Goal: Transaction & Acquisition: Subscribe to service/newsletter

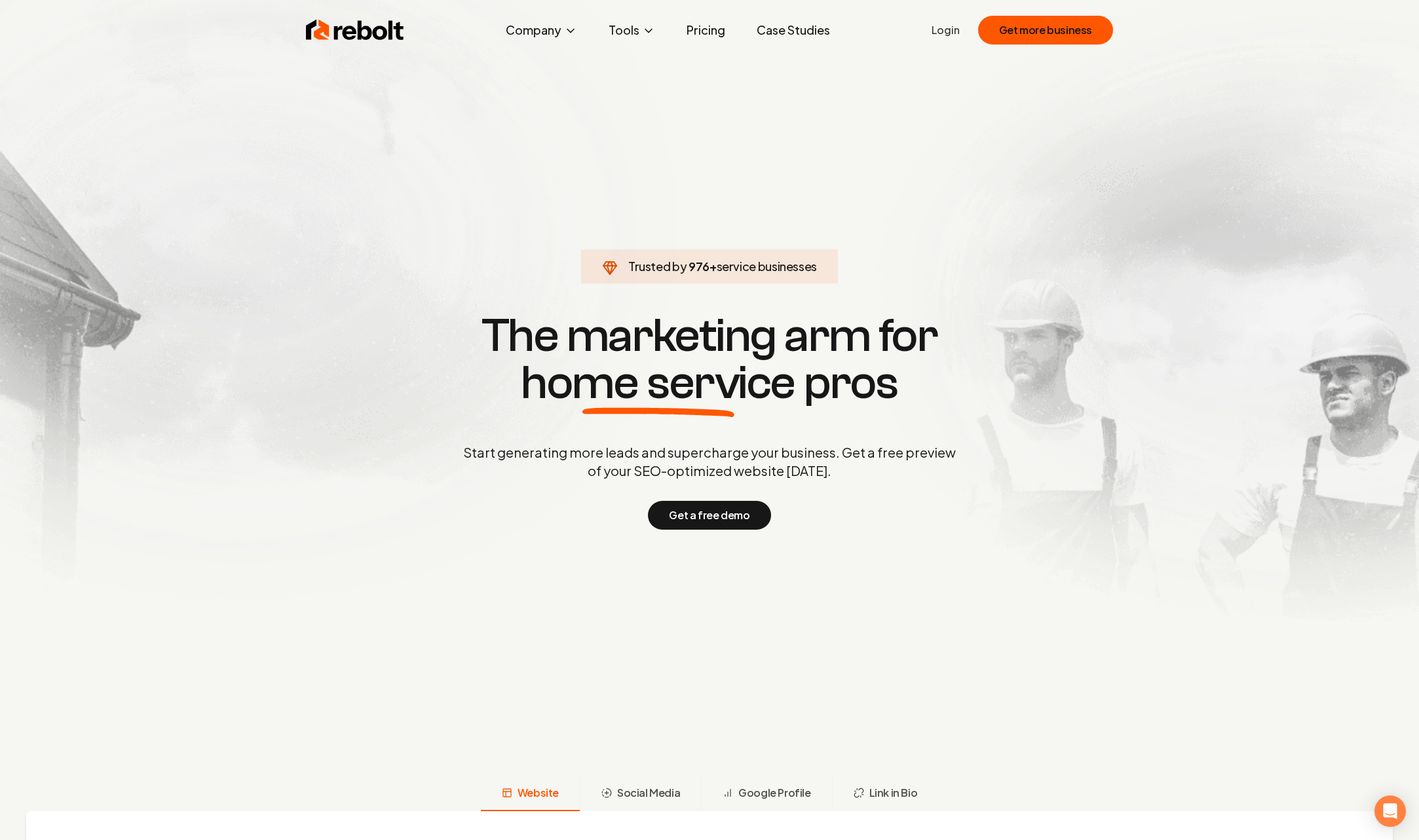
scroll to position [0, 1]
click at [708, 30] on link "Pricing" at bounding box center [706, 30] width 60 height 26
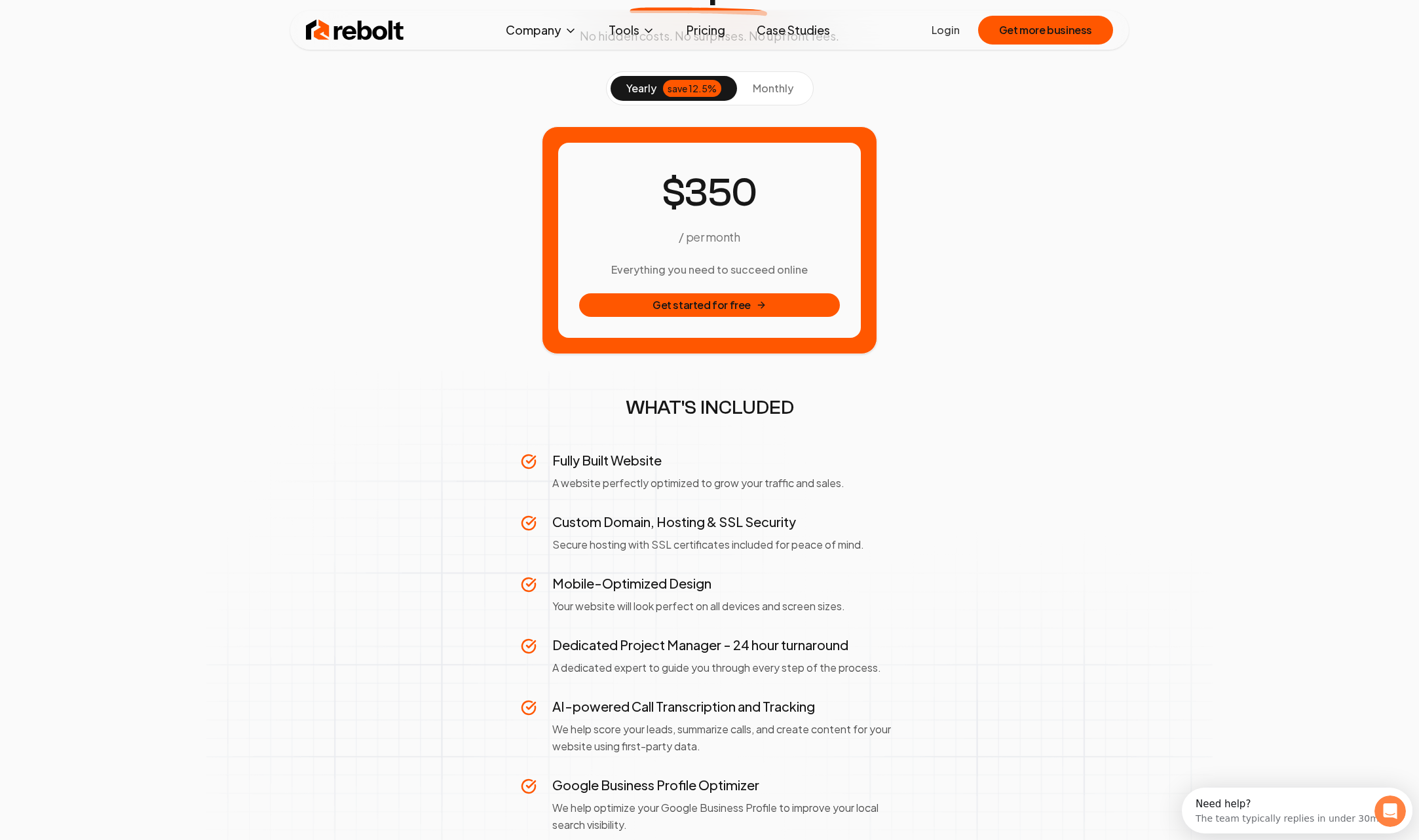
scroll to position [166, 0]
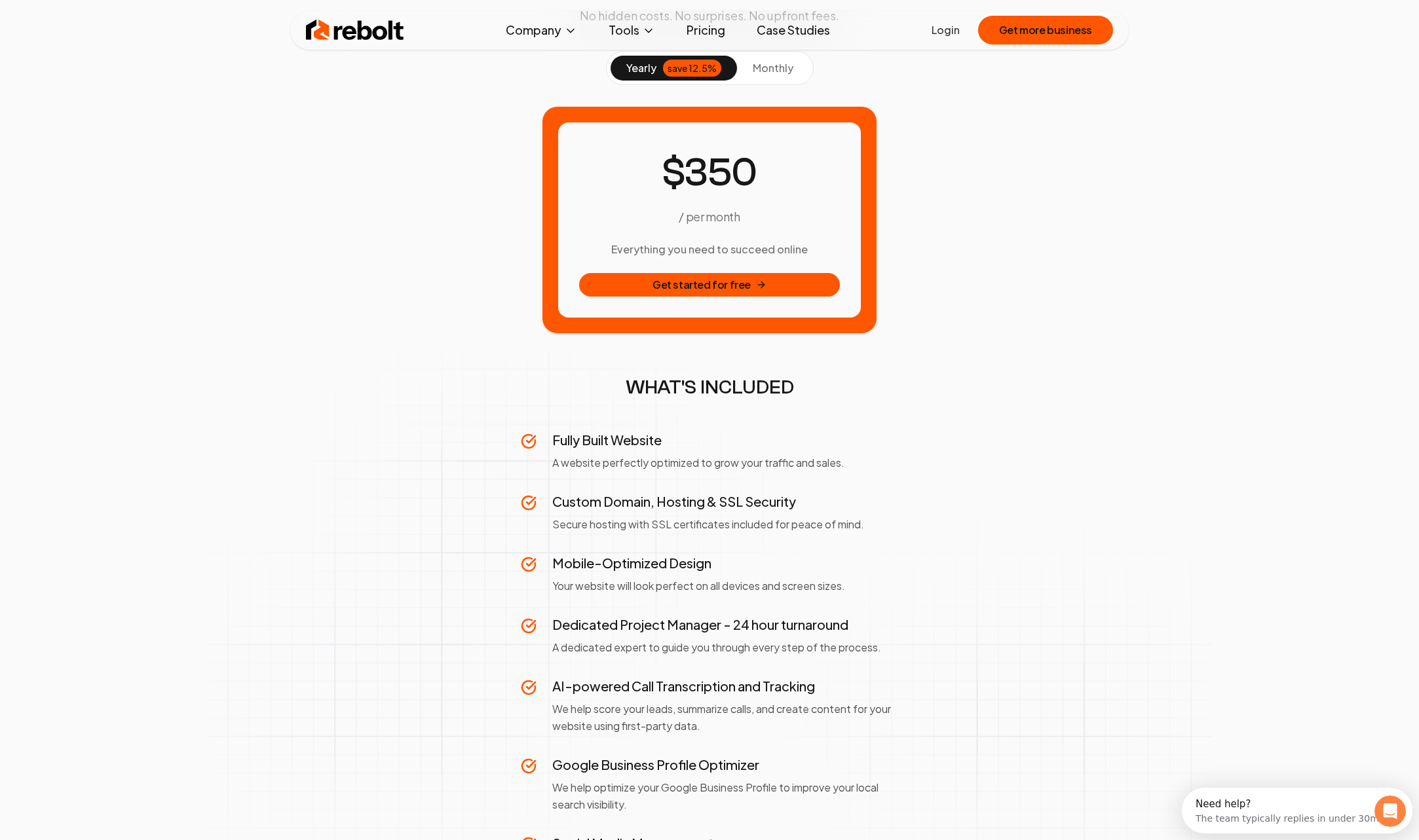
click at [776, 69] on span "monthly" at bounding box center [773, 68] width 40 height 13
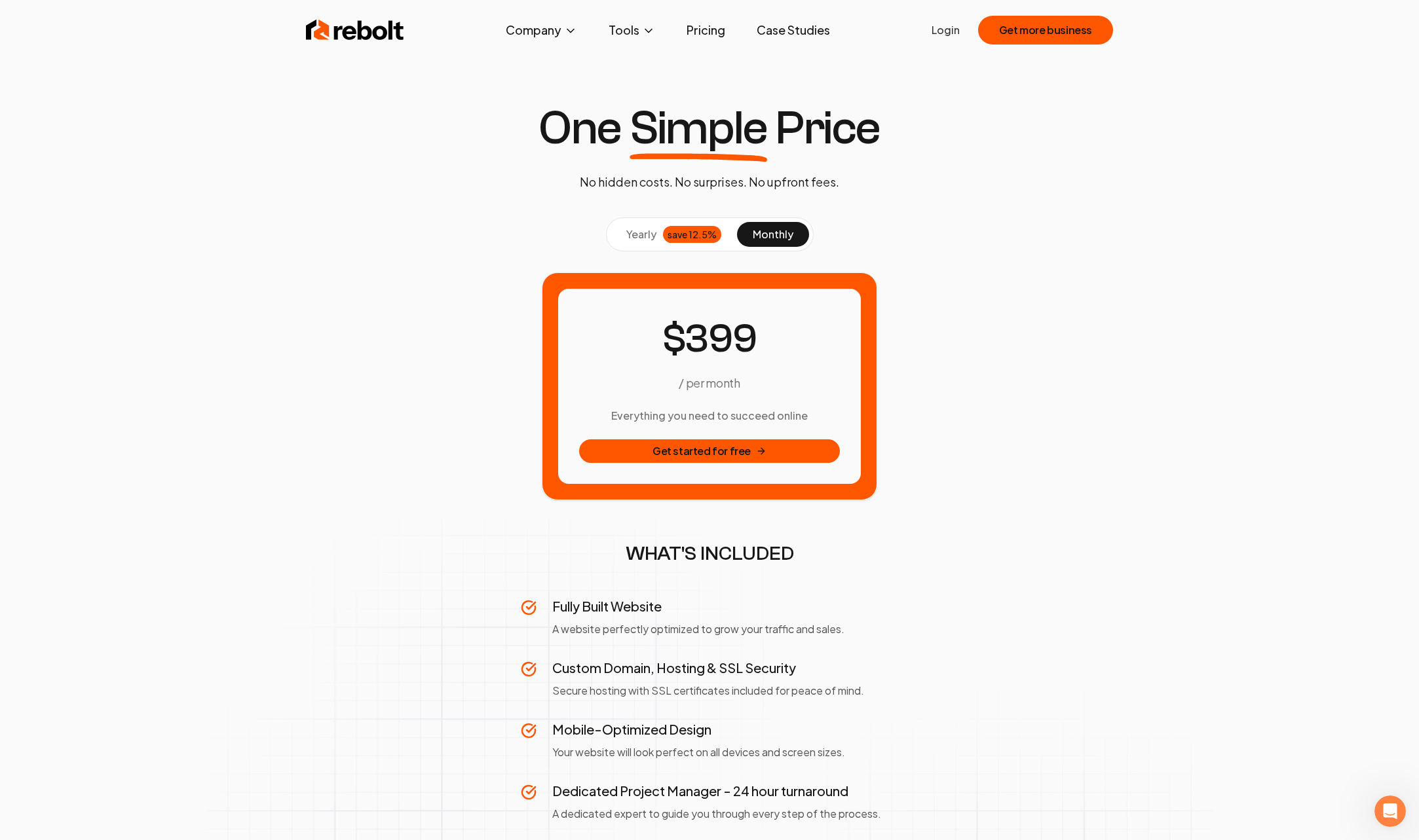
scroll to position [0, 0]
click at [797, 32] on link "Case Studies" at bounding box center [793, 30] width 94 height 26
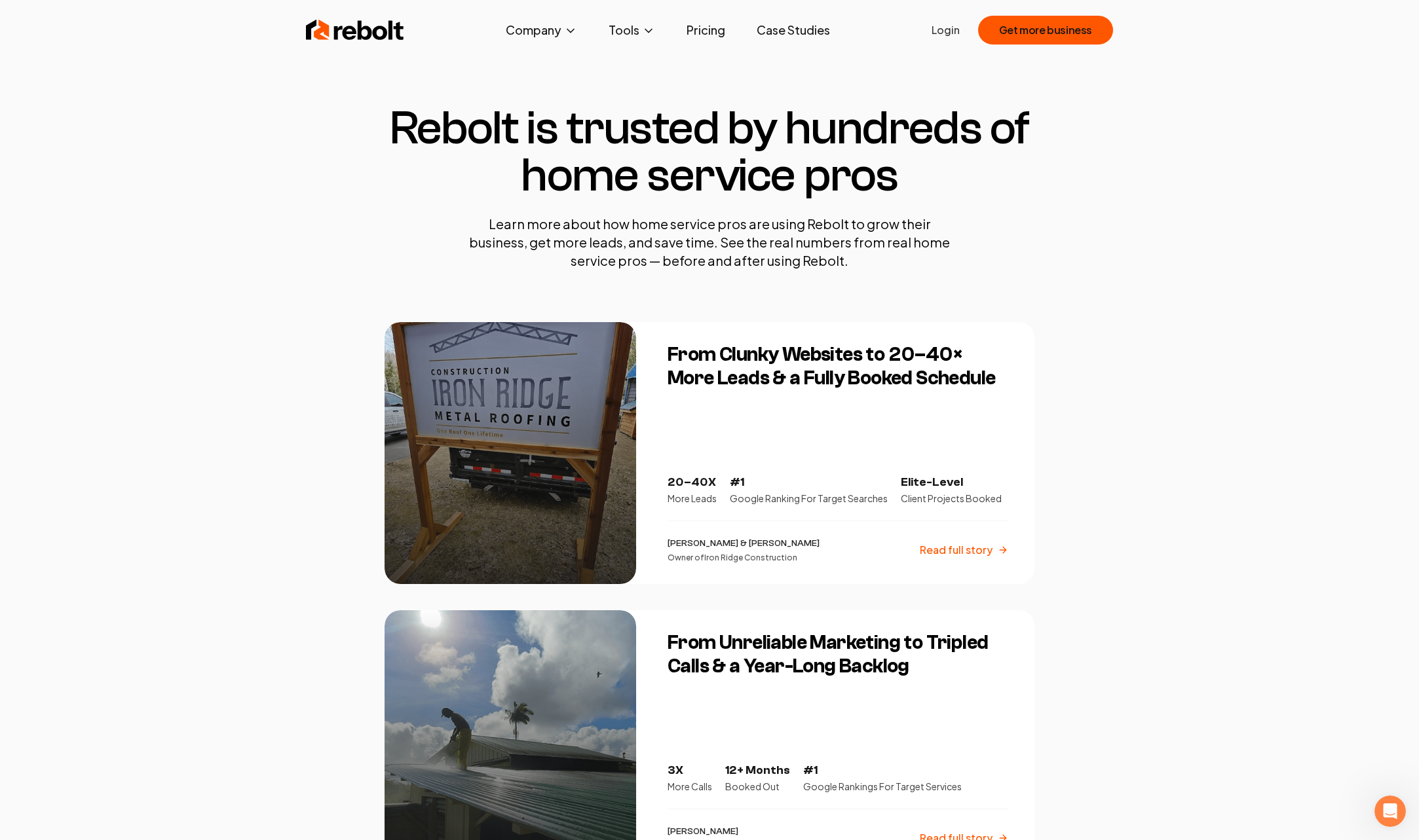
click at [704, 32] on link "Pricing" at bounding box center [706, 30] width 60 height 26
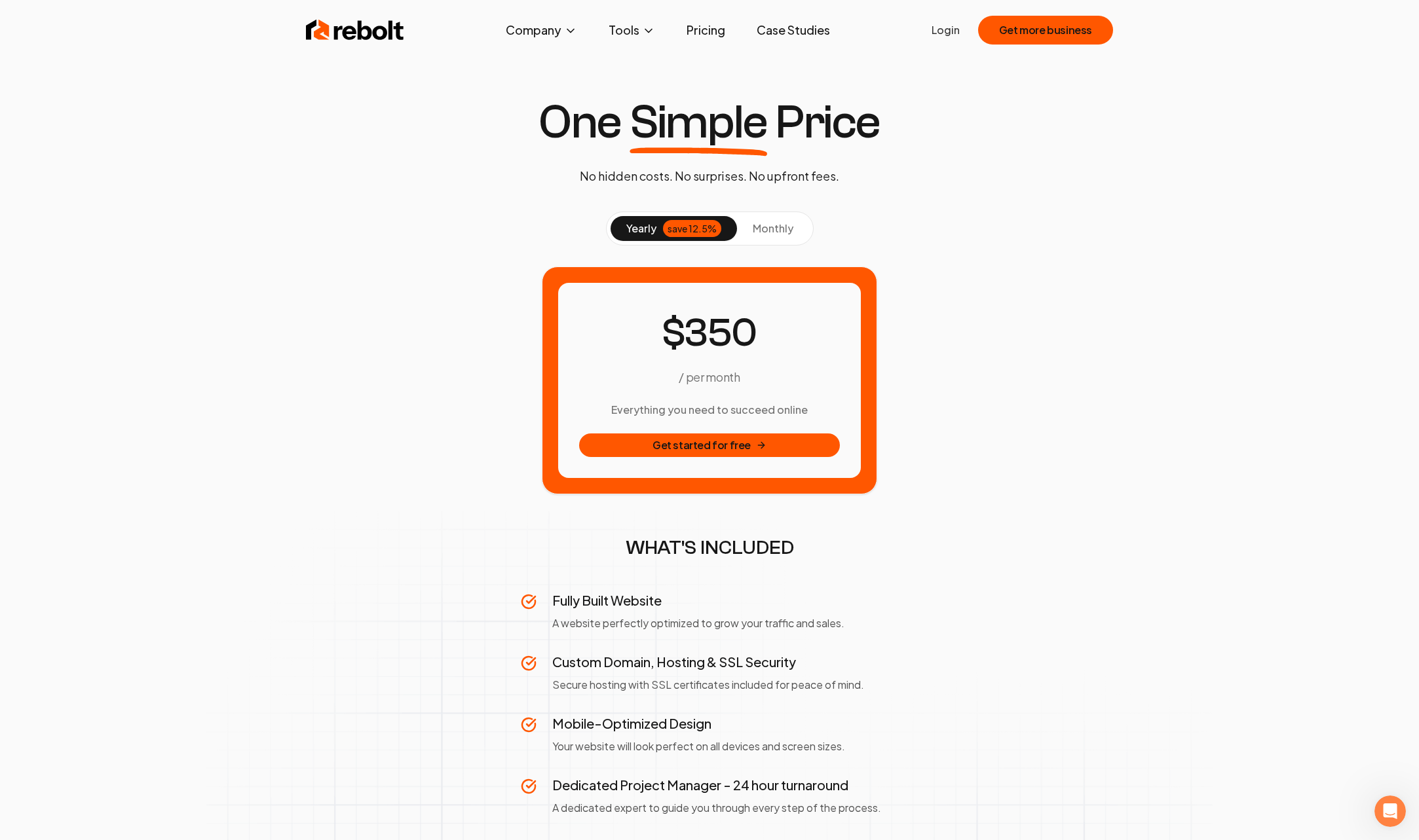
click at [780, 239] on button "monthly" at bounding box center [772, 228] width 72 height 25
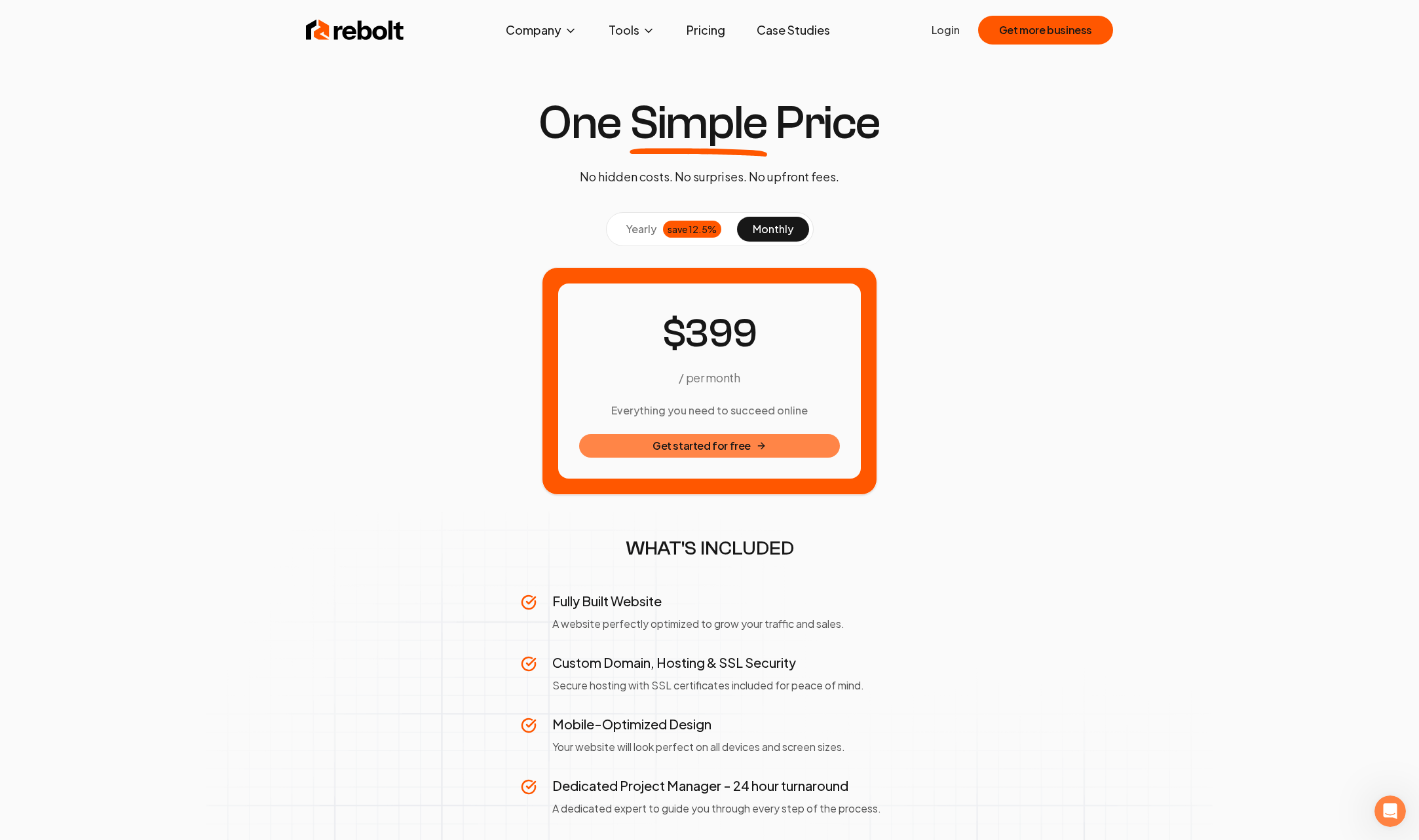
click at [725, 449] on button "Get started for free" at bounding box center [709, 446] width 260 height 24
